Goal: Find specific page/section: Find specific page/section

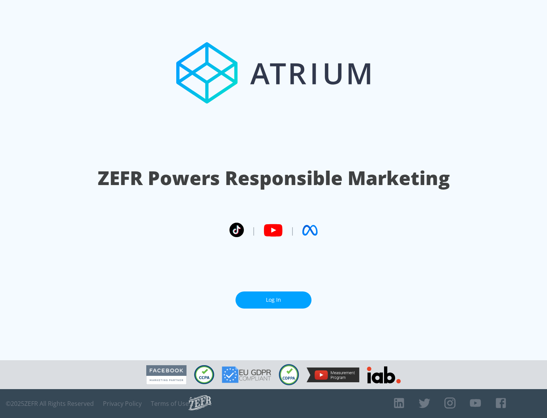
click at [274, 297] on link "Log In" at bounding box center [274, 300] width 76 height 17
